Goal: Book appointment/travel/reservation

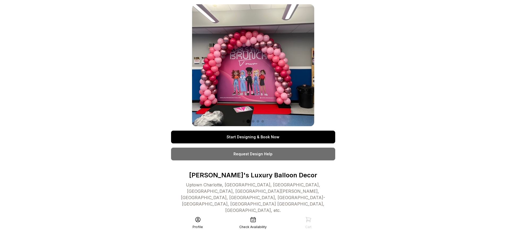
click at [253, 137] on link "Start Designing & Book Now" at bounding box center [253, 137] width 164 height 13
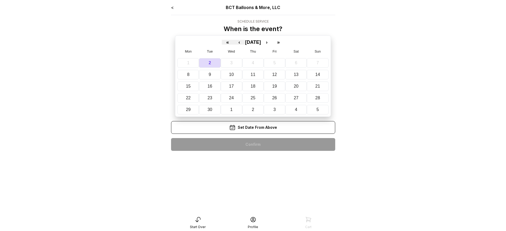
click at [253, 144] on div "< BCT Balloons & More, LLC Schedule Service When is the event? « ‹ [DATE] › » M…" at bounding box center [253, 79] width 164 height 151
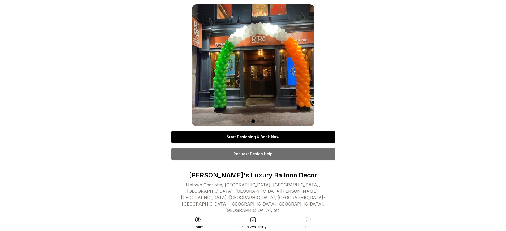
click at [253, 137] on link "Start Designing & Book Now" at bounding box center [253, 137] width 164 height 13
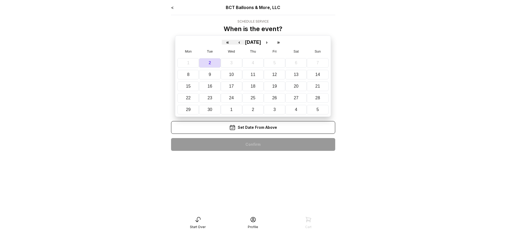
click at [253, 144] on div "< BCT Balloons & More, LLC Schedule Service When is the event? « ‹ [DATE] › » M…" at bounding box center [253, 79] width 164 height 151
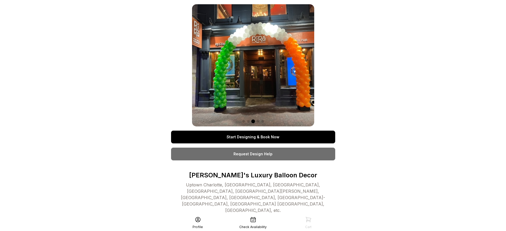
click at [253, 137] on link "Start Designing & Book Now" at bounding box center [253, 137] width 164 height 13
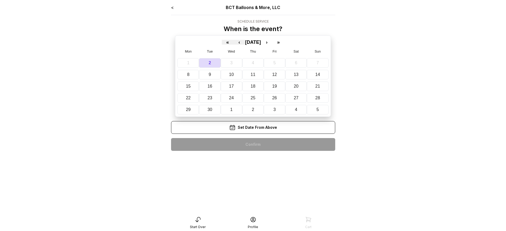
click at [253, 144] on div "< BCT Balloons & More, LLC Schedule Service When is the event? « ‹ [DATE] › » M…" at bounding box center [253, 79] width 164 height 151
